Goal: Task Accomplishment & Management: Manage account settings

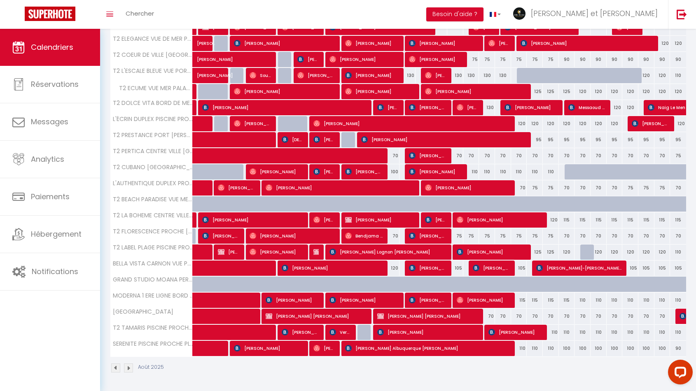
scroll to position [298, 0]
click at [430, 349] on span "[PERSON_NAME] Albuquerque [PERSON_NAME]" at bounding box center [428, 348] width 166 height 16
select select "34065"
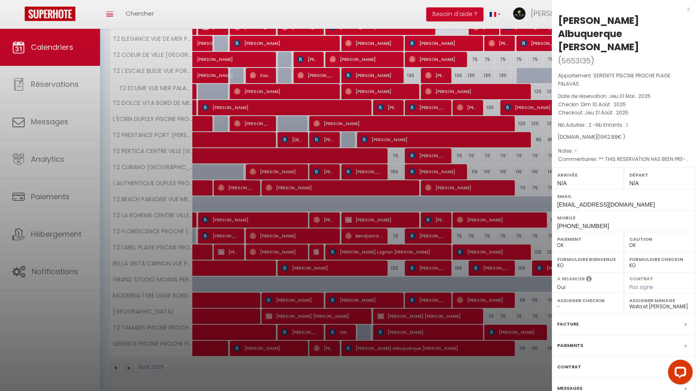
click at [687, 10] on div "x" at bounding box center [621, 9] width 138 height 10
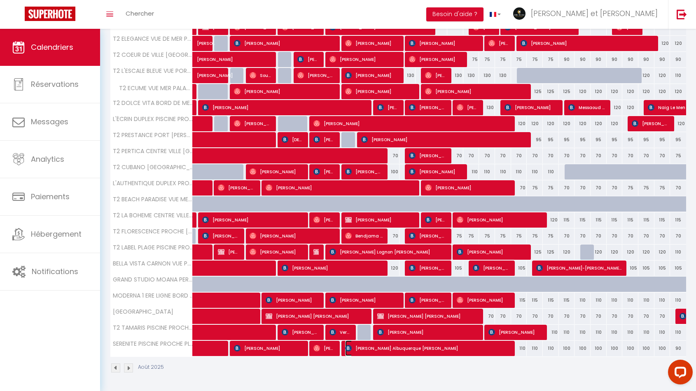
click at [457, 349] on span "[PERSON_NAME] Albuquerque [PERSON_NAME]" at bounding box center [428, 348] width 166 height 16
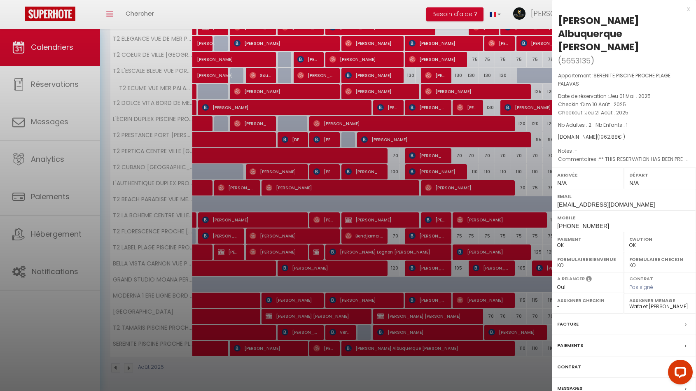
click at [686, 10] on div "x" at bounding box center [621, 9] width 138 height 10
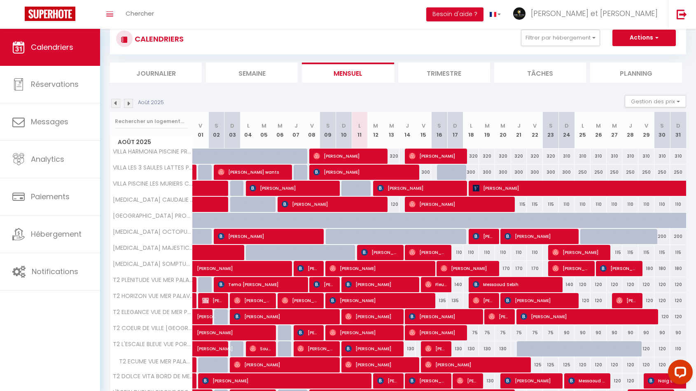
scroll to position [16, 0]
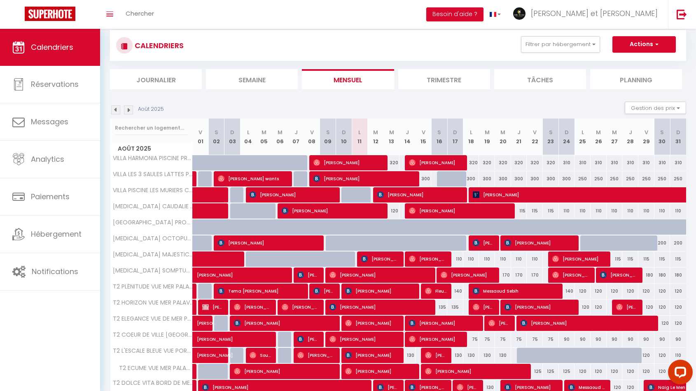
click at [125, 111] on img at bounding box center [128, 109] width 9 height 9
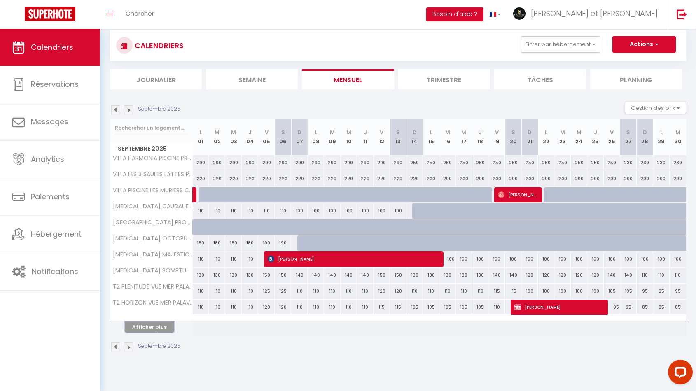
click at [150, 328] on button "Afficher plus" at bounding box center [149, 327] width 49 height 11
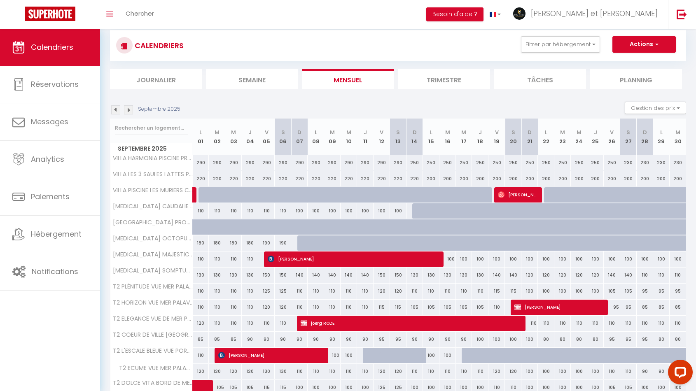
scroll to position [157, 0]
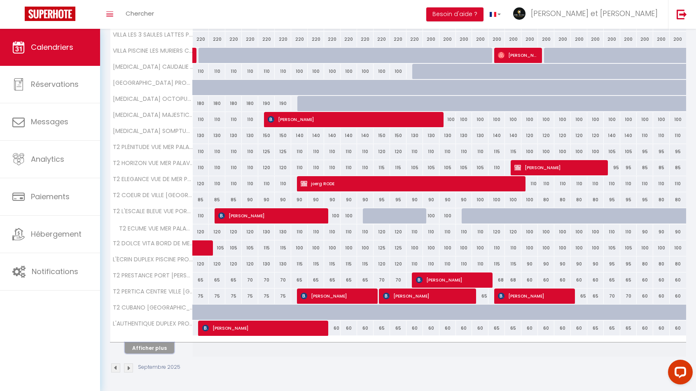
click at [144, 349] on button "Afficher plus" at bounding box center [149, 348] width 49 height 11
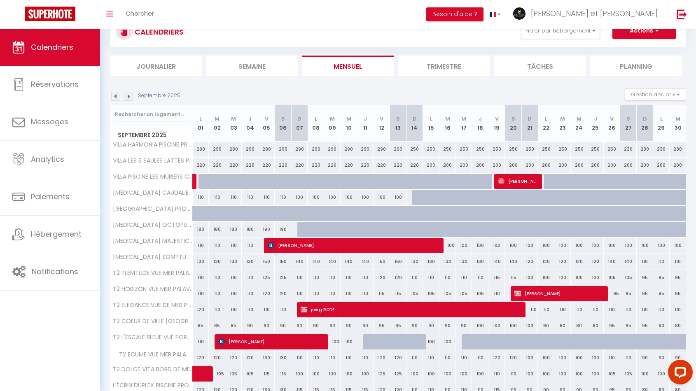
scroll to position [0, 0]
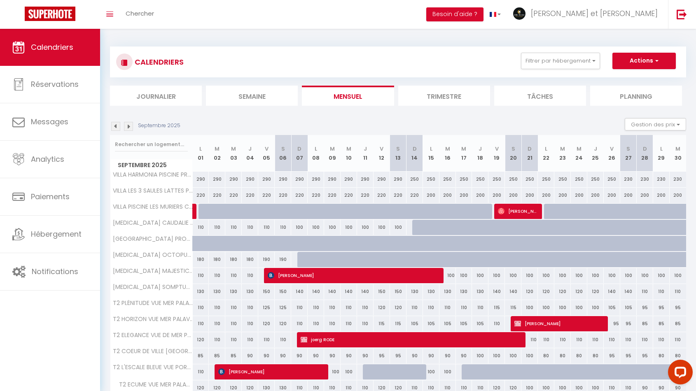
click at [129, 125] on img at bounding box center [128, 126] width 9 height 9
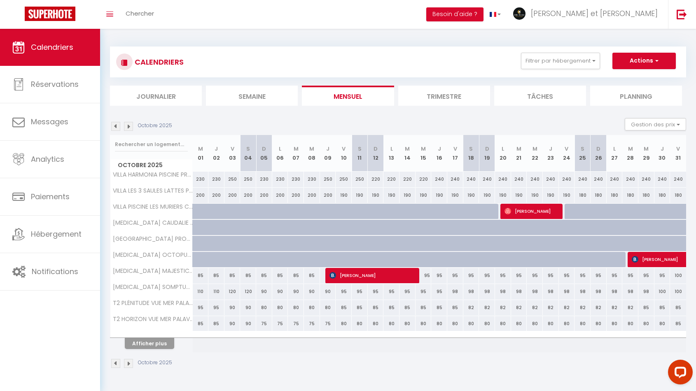
scroll to position [29, 0]
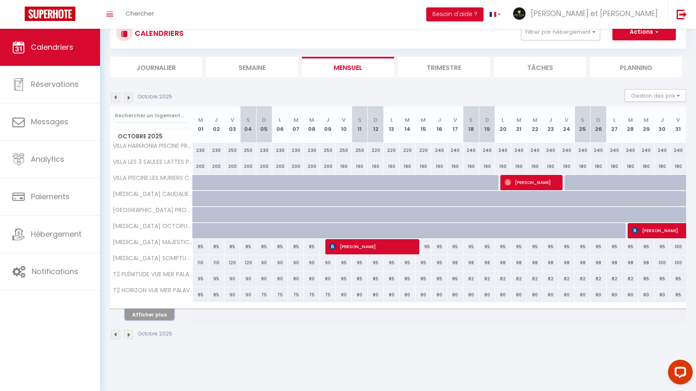
click at [154, 315] on button "Afficher plus" at bounding box center [149, 314] width 49 height 11
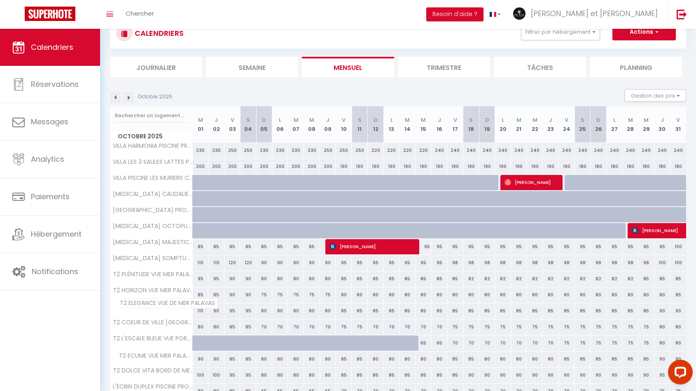
scroll to position [157, 0]
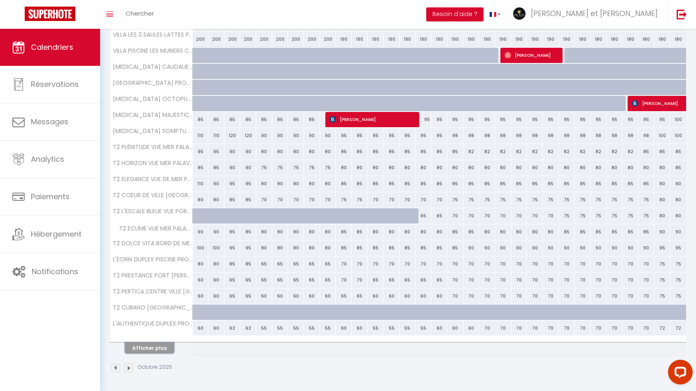
click at [146, 349] on button "Afficher plus" at bounding box center [149, 348] width 49 height 11
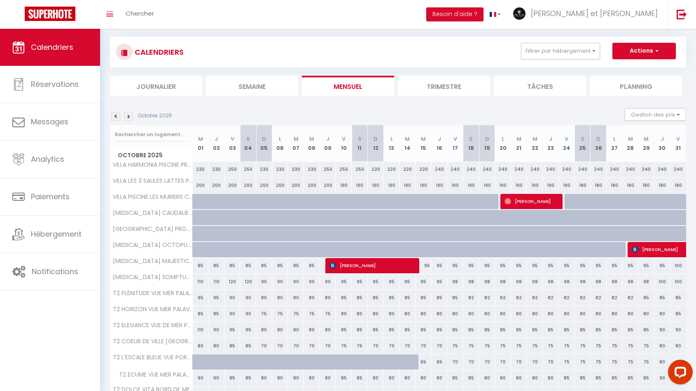
scroll to position [0, 0]
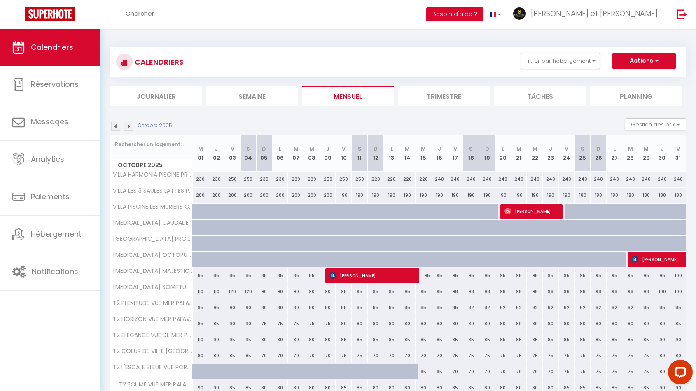
click at [116, 126] on img at bounding box center [115, 126] width 9 height 9
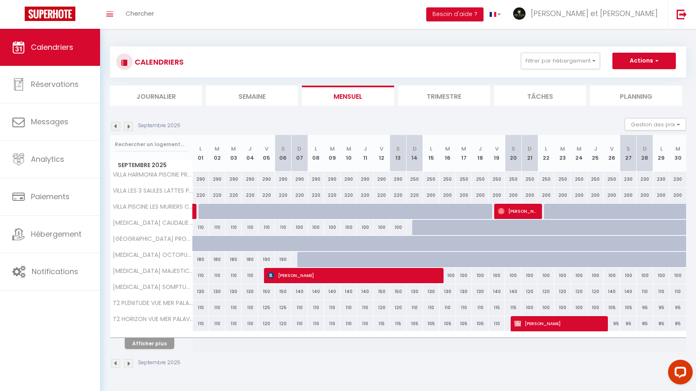
scroll to position [29, 0]
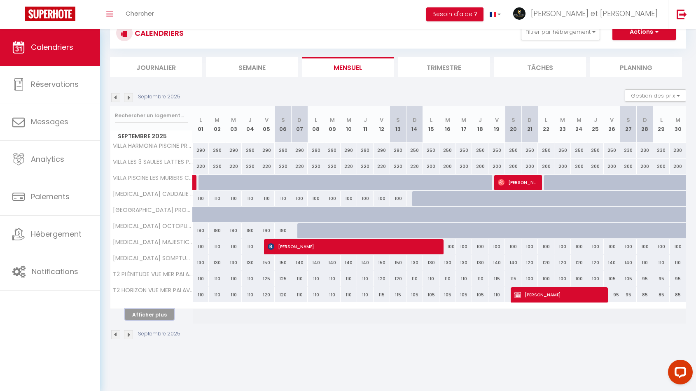
click at [156, 317] on button "Afficher plus" at bounding box center [149, 314] width 49 height 11
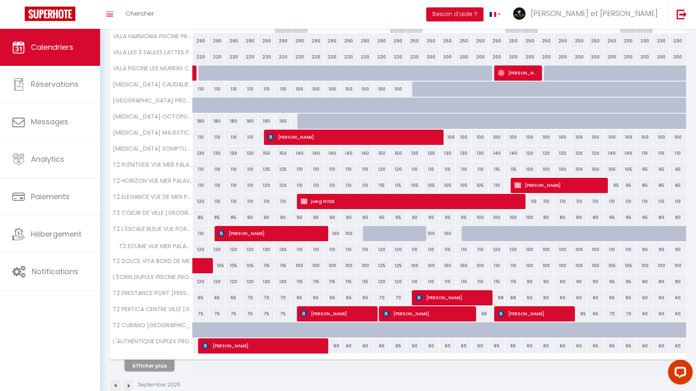
scroll to position [139, 0]
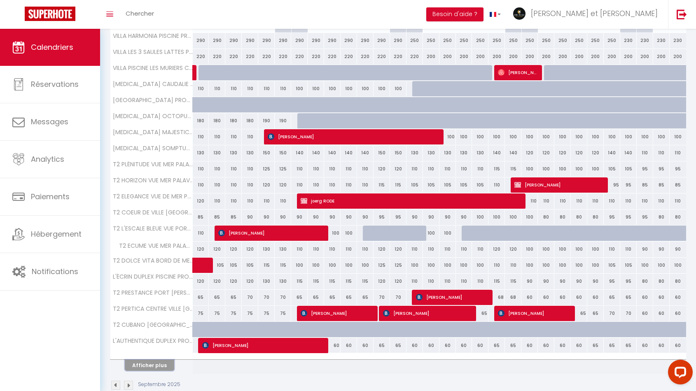
click at [151, 361] on button "Afficher plus" at bounding box center [149, 365] width 49 height 11
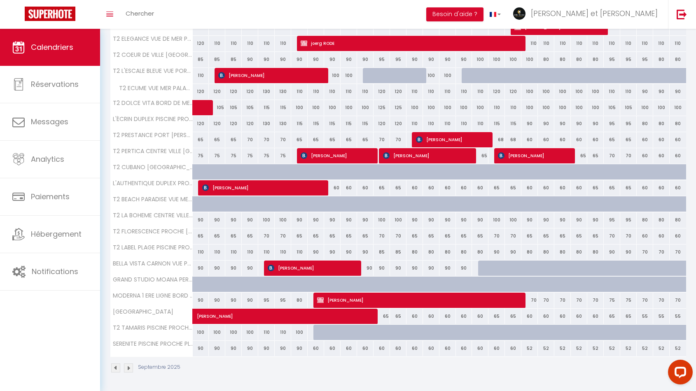
scroll to position [295, 0]
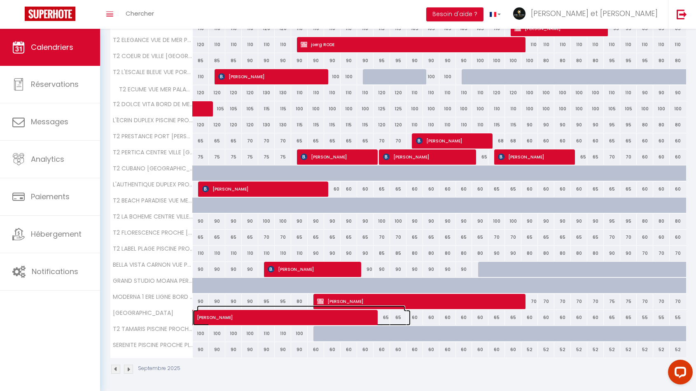
click at [273, 316] on span "[PERSON_NAME]" at bounding box center [301, 313] width 208 height 16
select select "KO"
select select
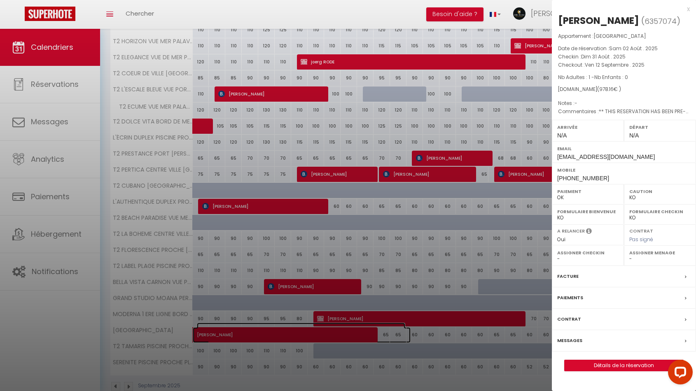
scroll to position [281, 0]
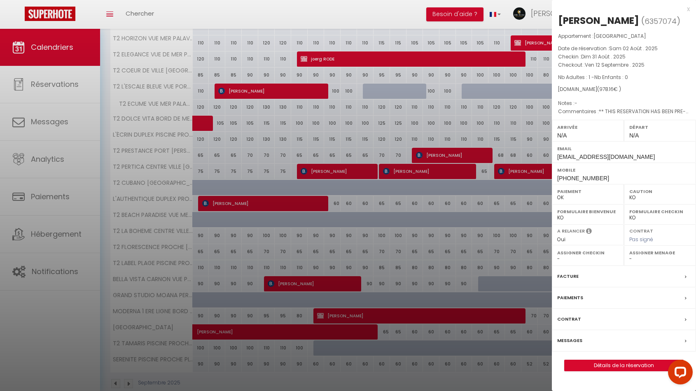
click at [687, 9] on div "x" at bounding box center [621, 9] width 138 height 10
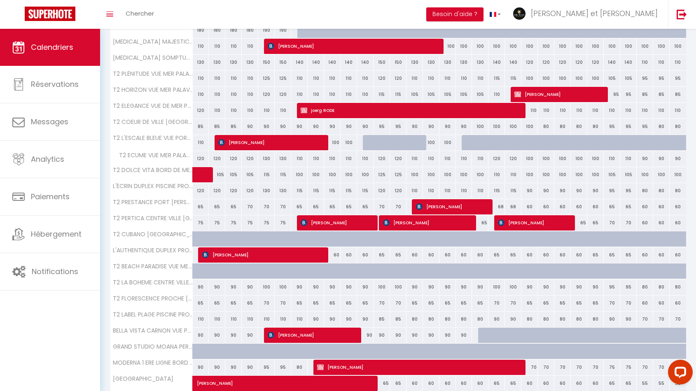
scroll to position [229, 0]
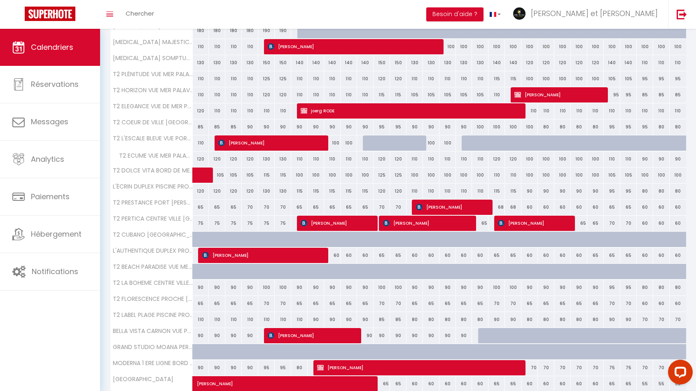
click at [412, 320] on div "80" at bounding box center [414, 319] width 16 height 15
type input "80"
type input "Dim 14 Septembre 2025"
type input "Lun 15 Septembre 2025"
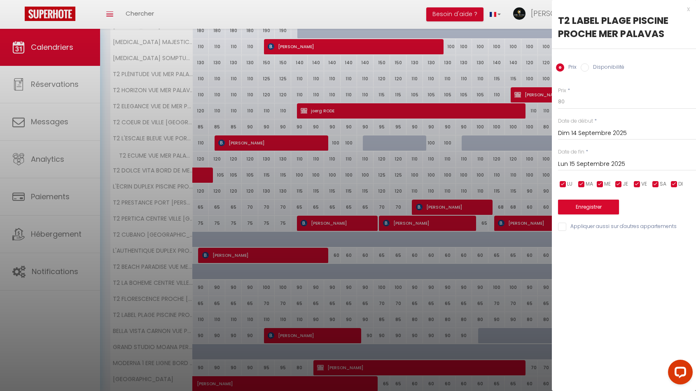
scroll to position [225, 0]
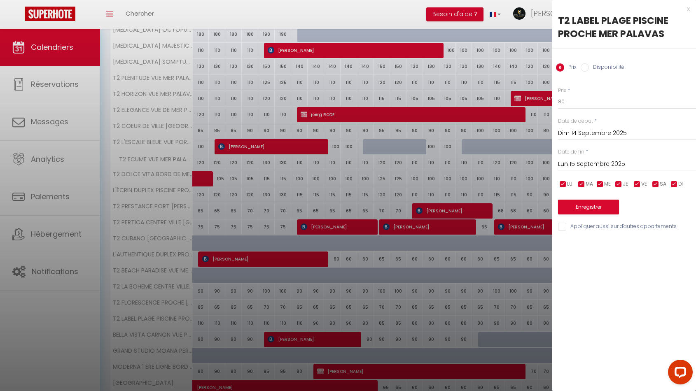
click at [688, 11] on div "x" at bounding box center [621, 9] width 138 height 10
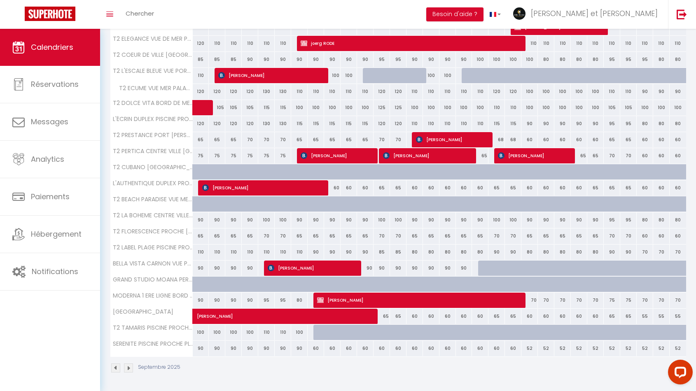
scroll to position [0, 0]
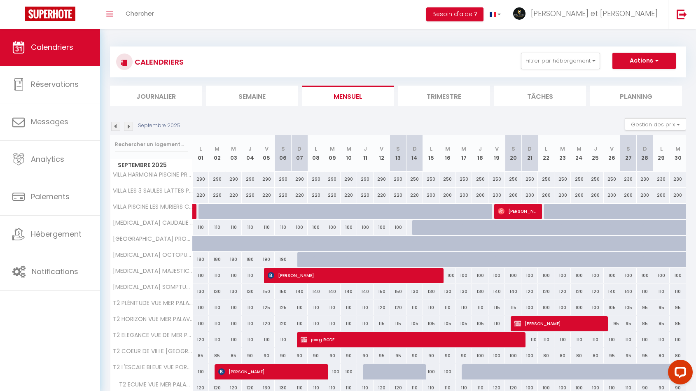
click at [117, 124] on img at bounding box center [115, 126] width 9 height 9
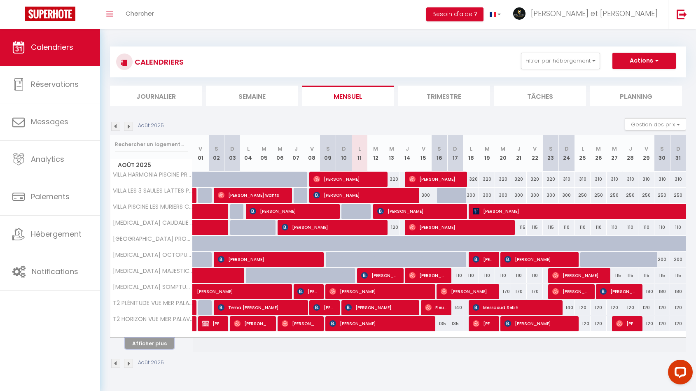
click at [154, 340] on button "Afficher plus" at bounding box center [149, 343] width 49 height 11
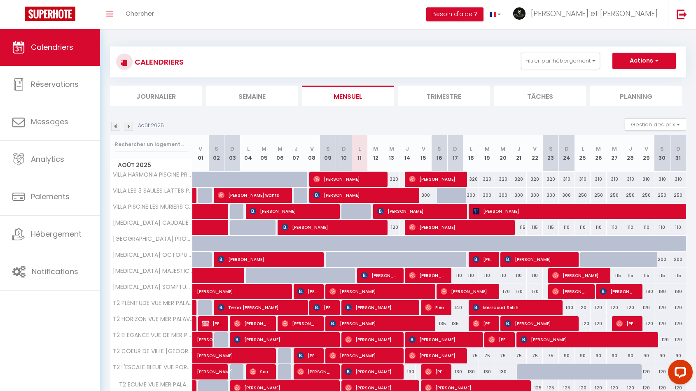
scroll to position [157, 0]
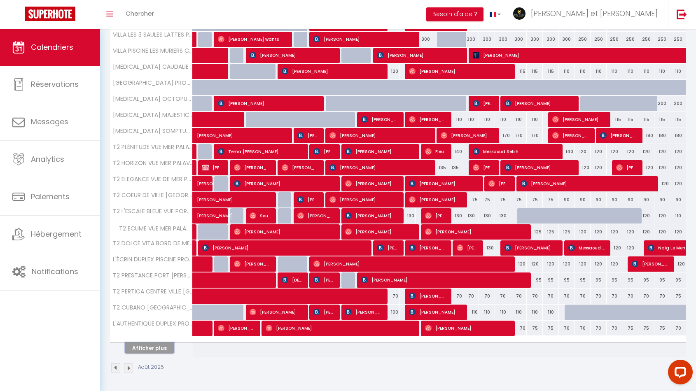
click at [151, 347] on button "Afficher plus" at bounding box center [149, 348] width 49 height 11
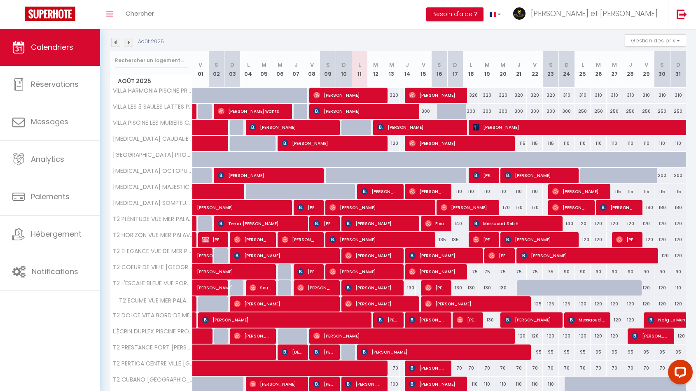
scroll to position [81, 0]
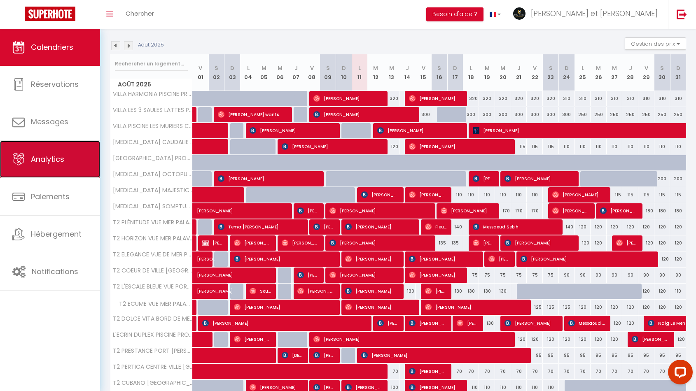
click at [51, 163] on span "Analytics" at bounding box center [47, 159] width 33 height 10
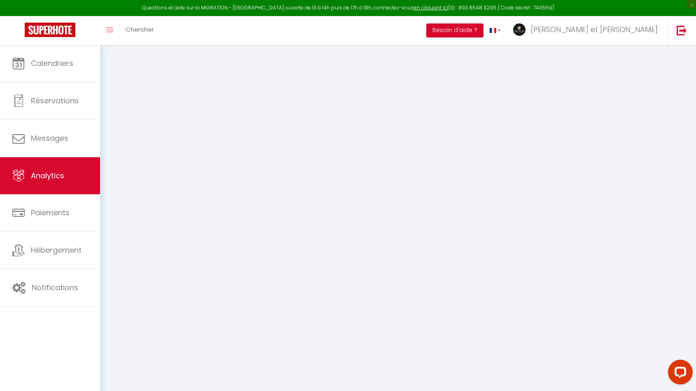
select select "2025"
select select "8"
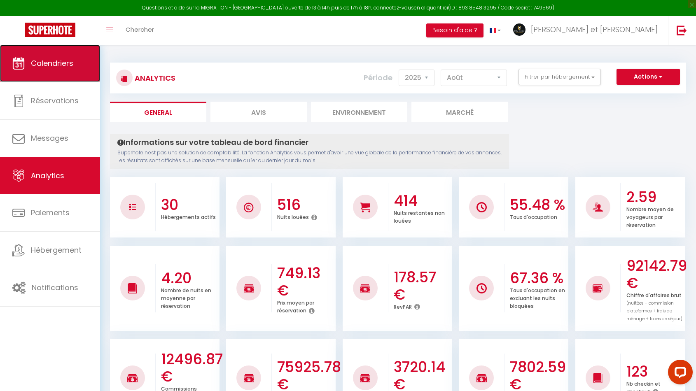
click at [49, 68] on span "Calendriers" at bounding box center [52, 63] width 42 height 10
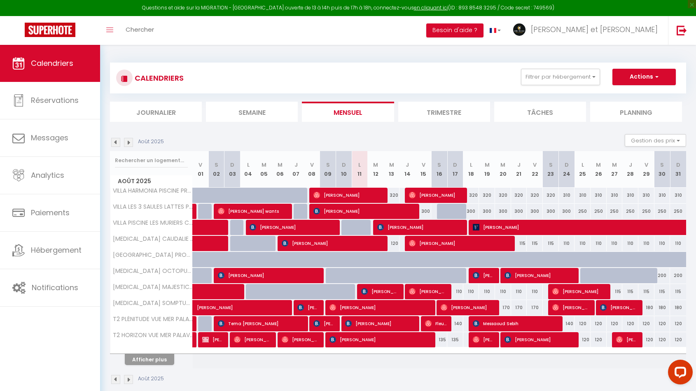
scroll to position [44, 0]
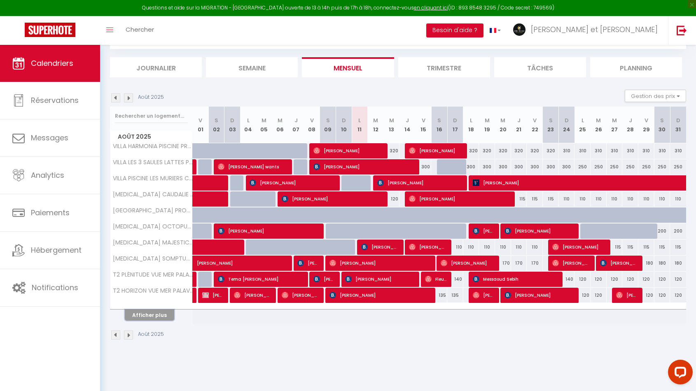
click at [160, 314] on button "Afficher plus" at bounding box center [149, 315] width 49 height 11
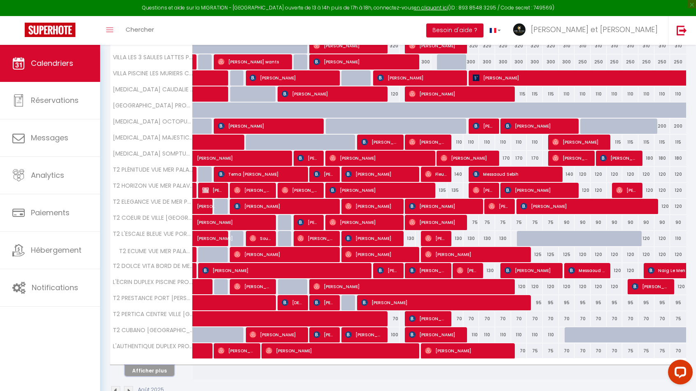
scroll to position [173, 0]
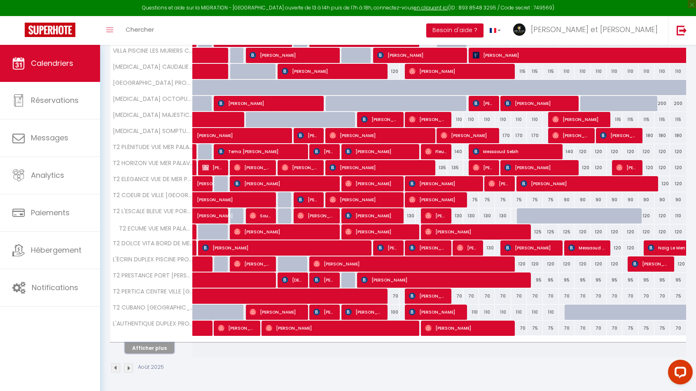
click at [151, 349] on button "Afficher plus" at bounding box center [149, 348] width 49 height 11
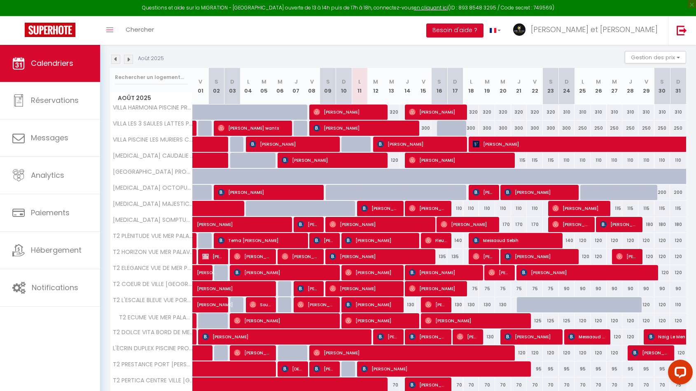
scroll to position [80, 0]
